Goal: Book appointment/travel/reservation

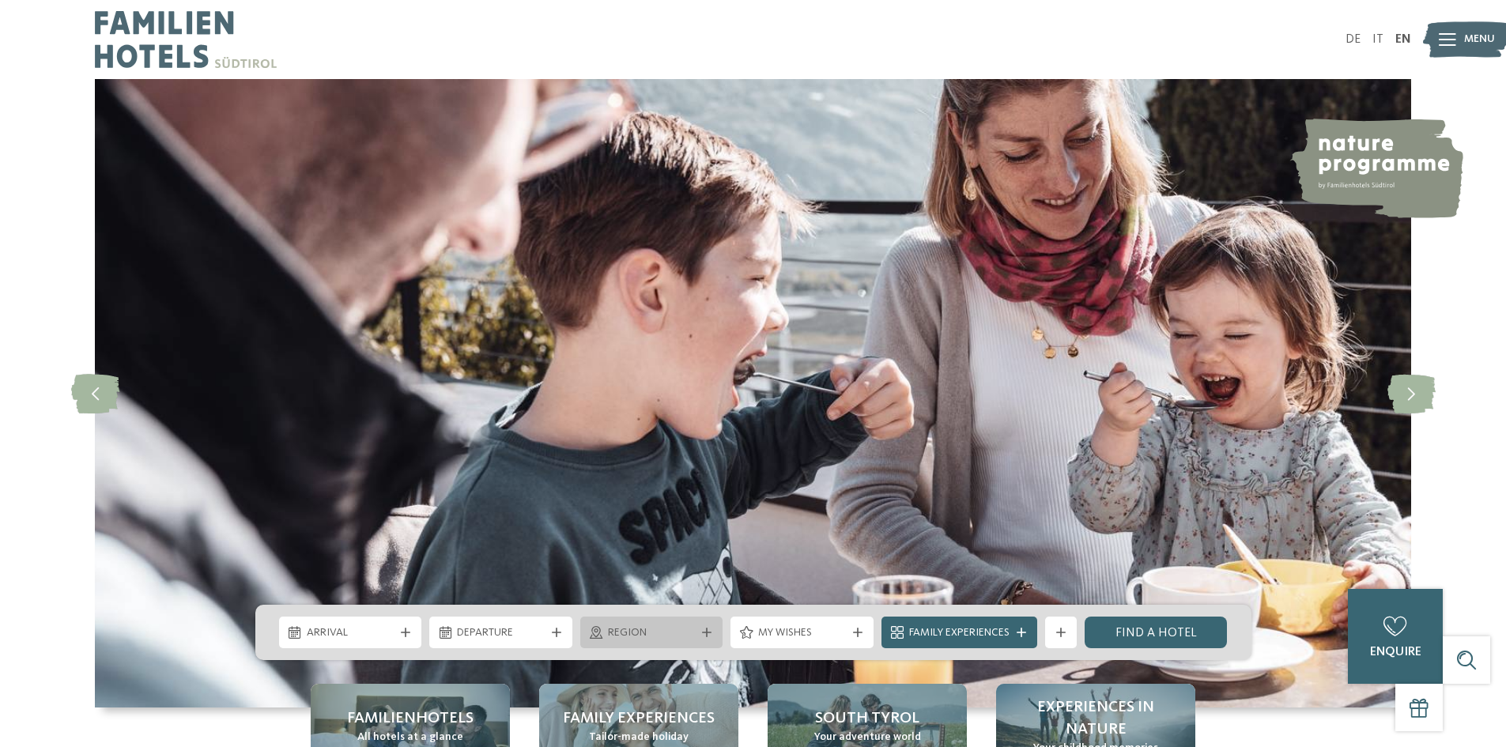
click at [621, 626] on span "Region" at bounding box center [652, 633] width 88 height 16
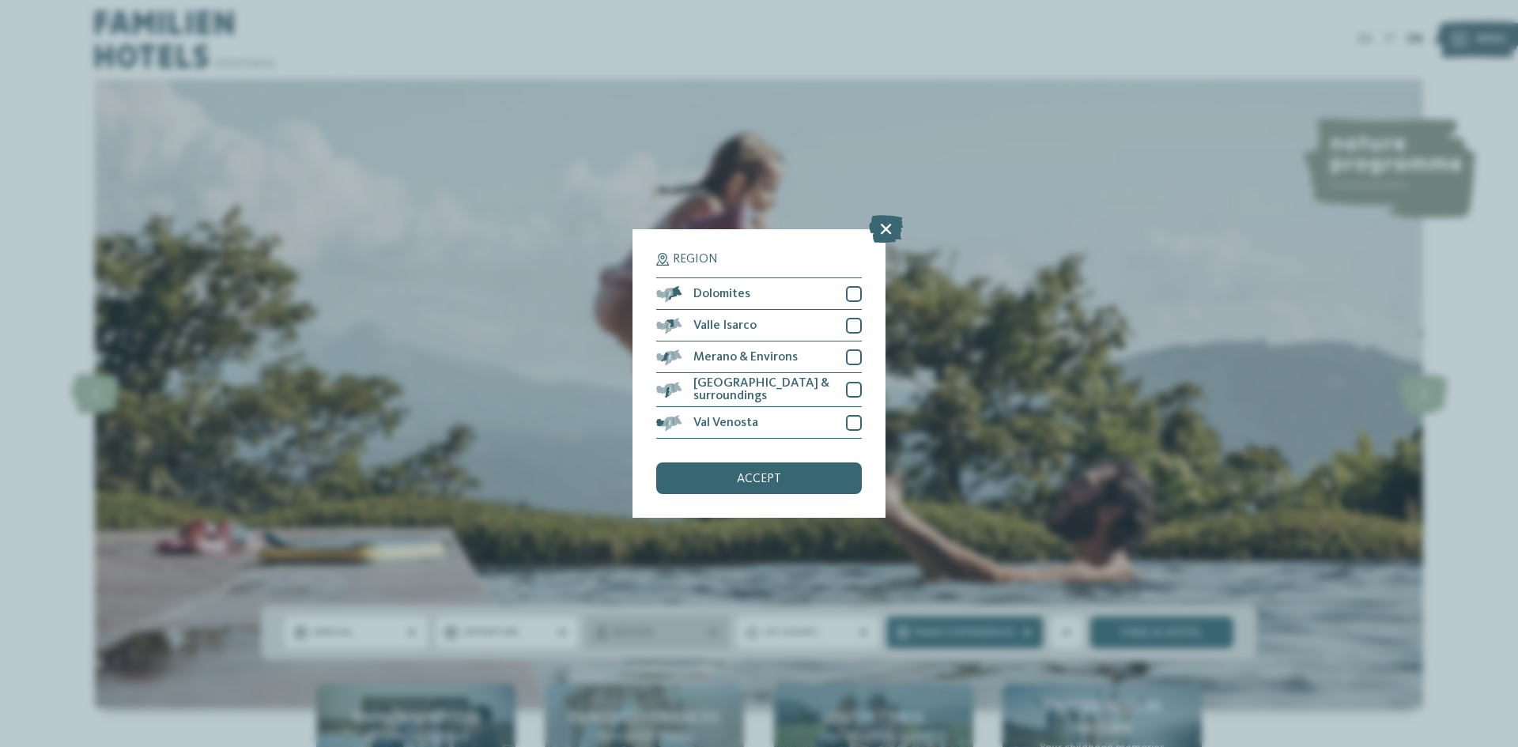
click at [621, 626] on div "Region Dolomites" at bounding box center [759, 373] width 1518 height 747
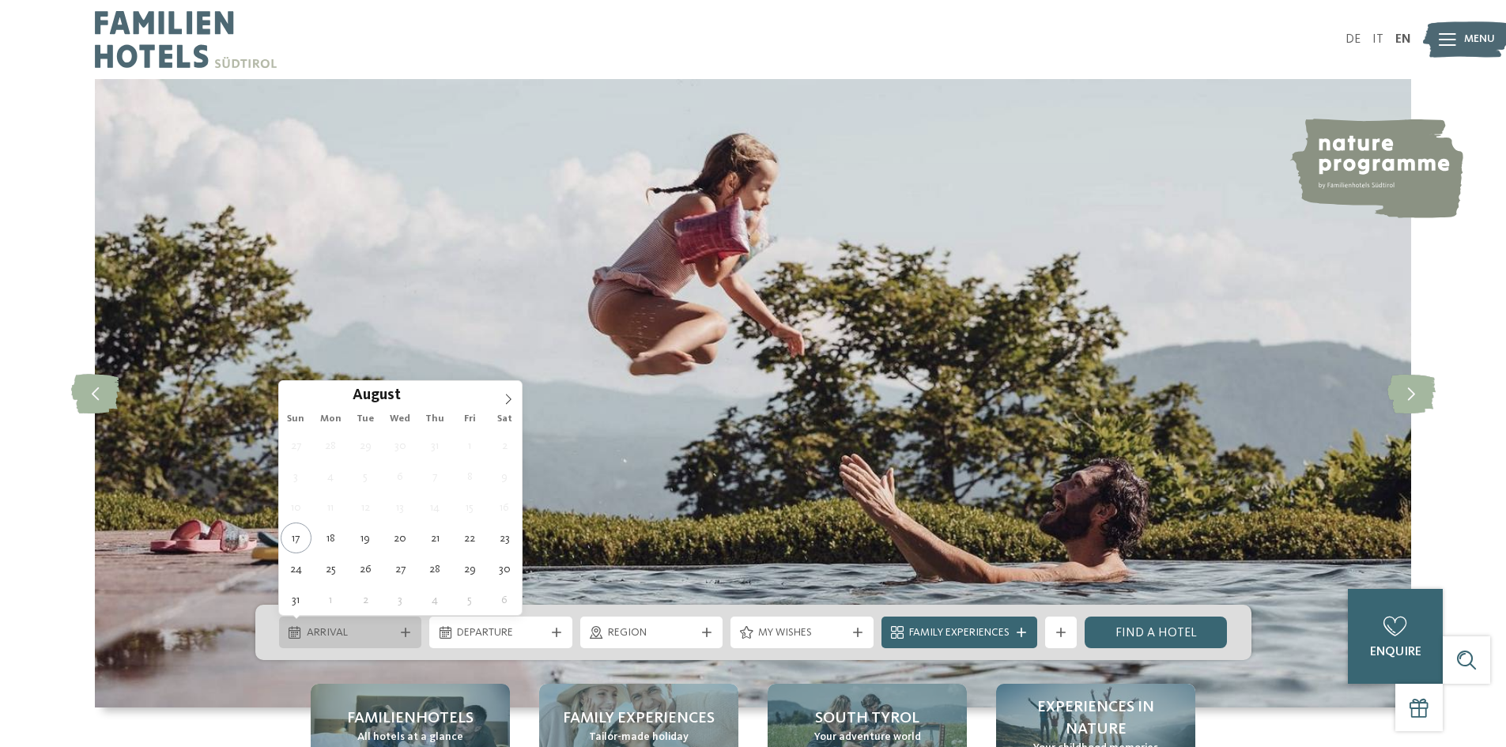
click at [391, 628] on span "Arrival" at bounding box center [351, 633] width 88 height 16
click at [507, 399] on icon at bounding box center [508, 399] width 11 height 11
type div "22.10.2025"
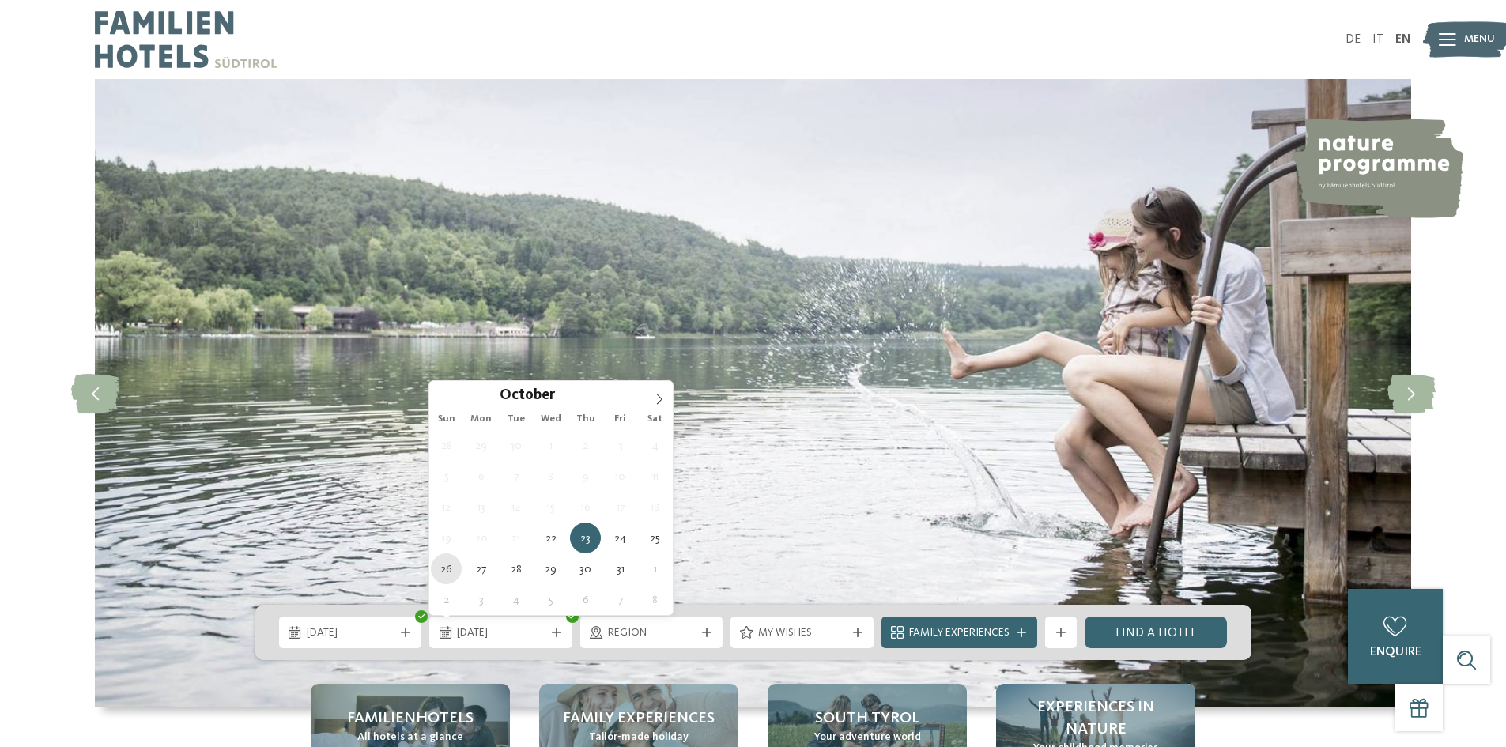
type div "26.10.2025"
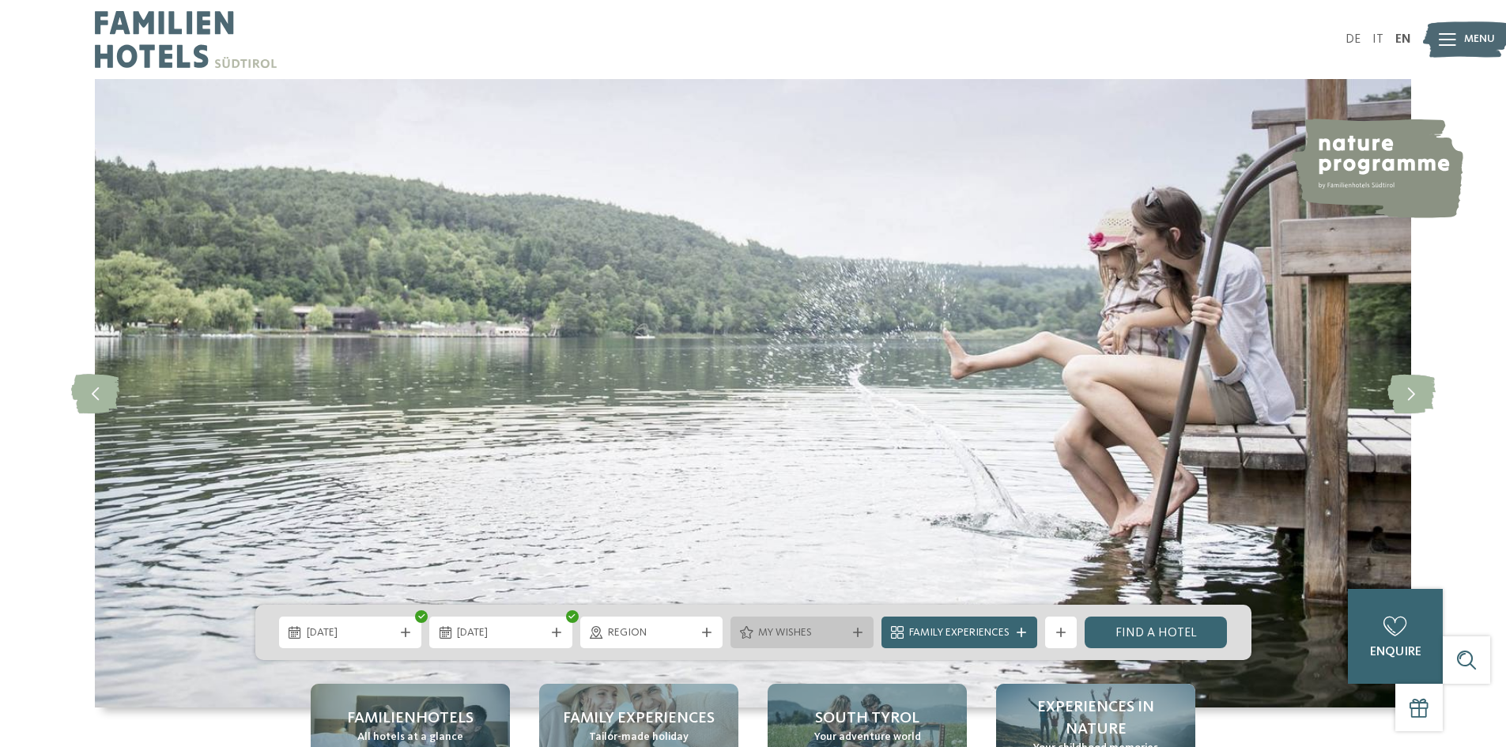
click at [817, 636] on span "My wishes" at bounding box center [802, 633] width 88 height 16
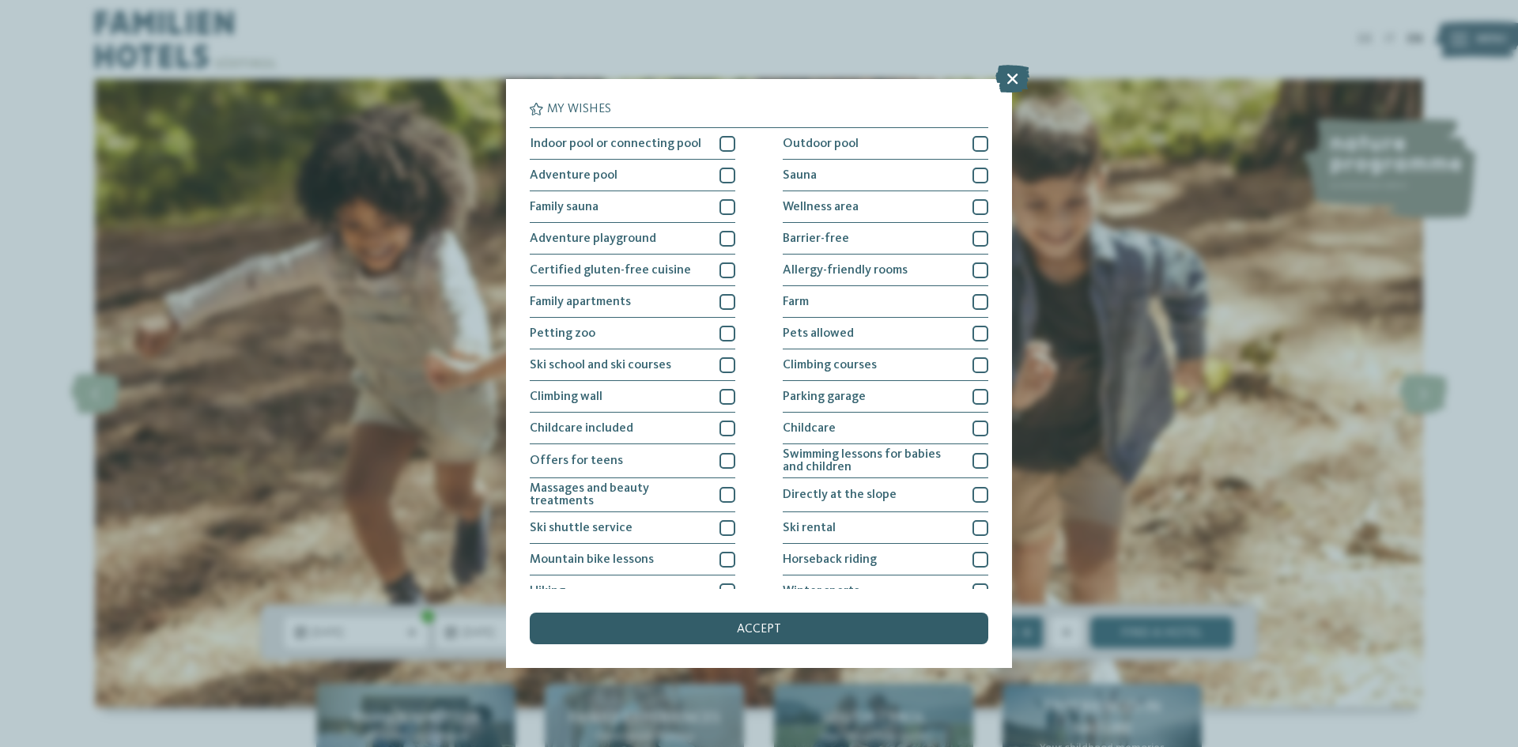
click at [829, 631] on div "accept" at bounding box center [759, 629] width 458 height 32
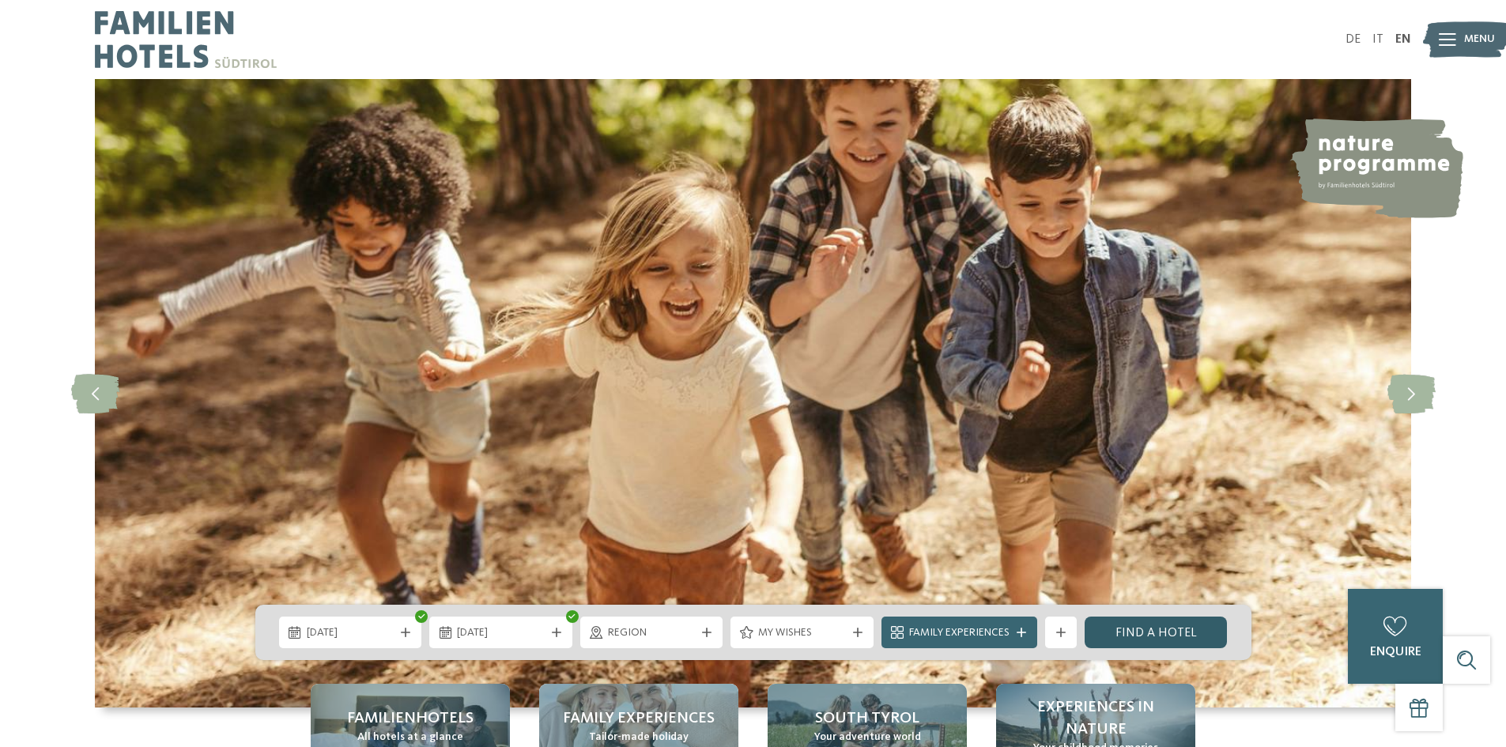
click at [1137, 631] on link "Find a hotel" at bounding box center [1156, 633] width 143 height 32
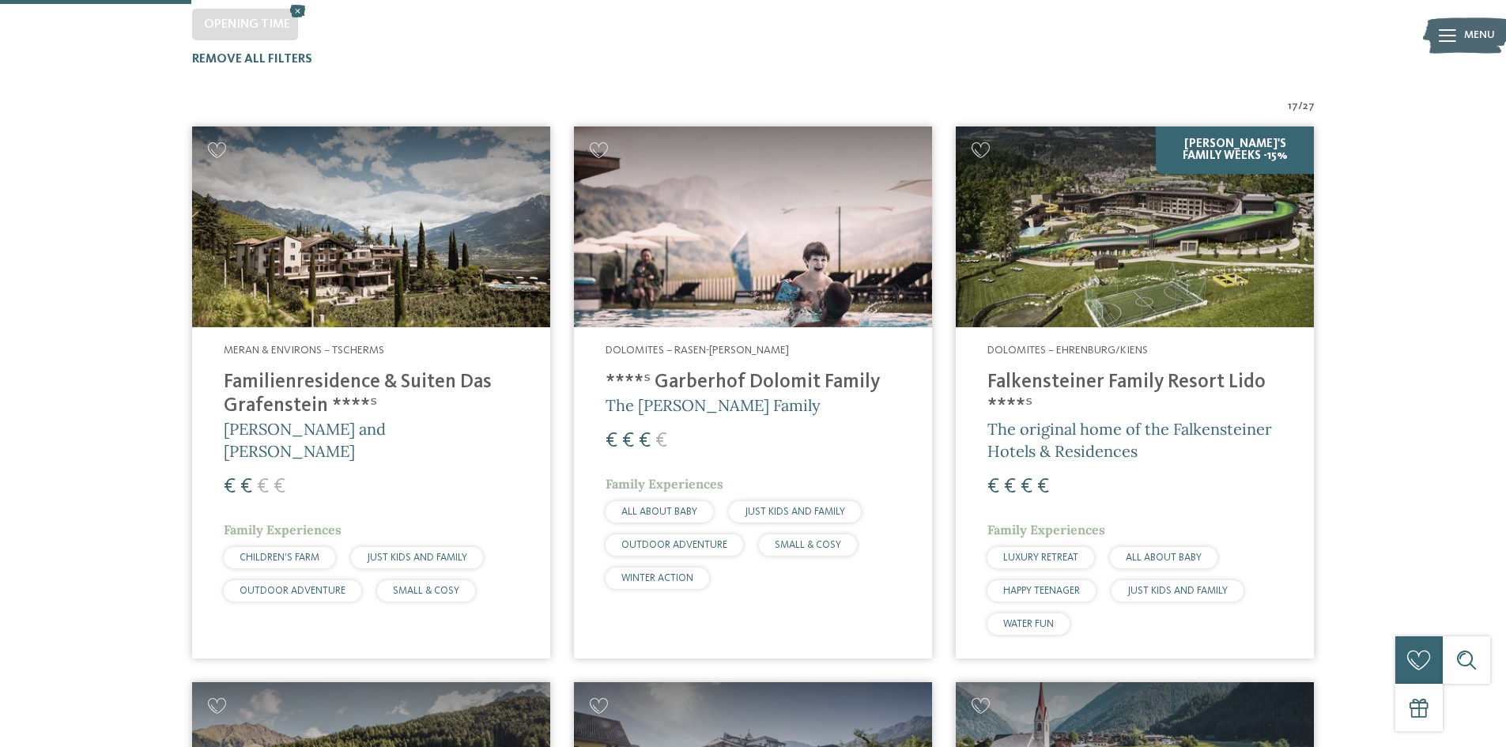
scroll to position [490, 0]
click at [266, 372] on h4 "Familienresidence & Suiten Das Grafenstein ****ˢ" at bounding box center [371, 395] width 295 height 47
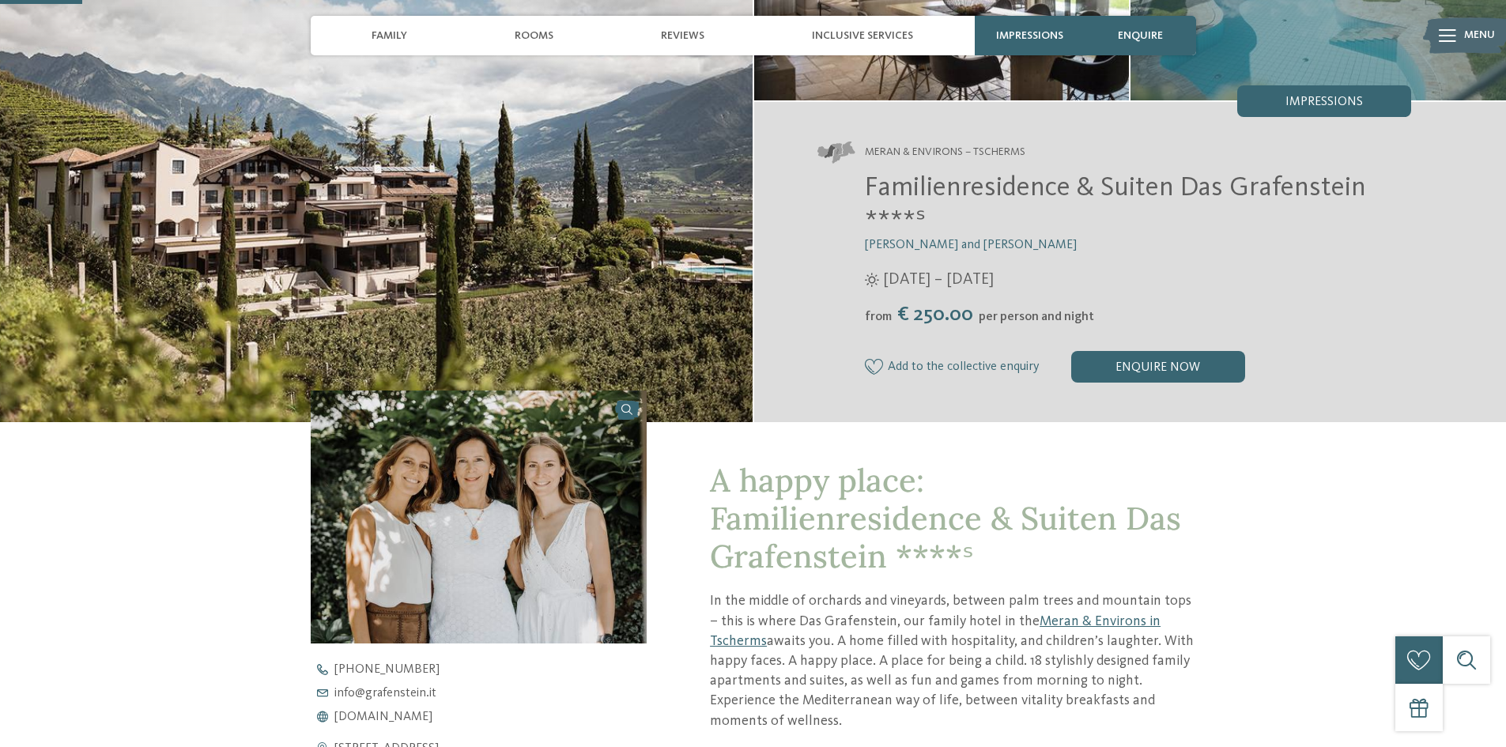
scroll to position [257, 0]
